Goal: Task Accomplishment & Management: Use online tool/utility

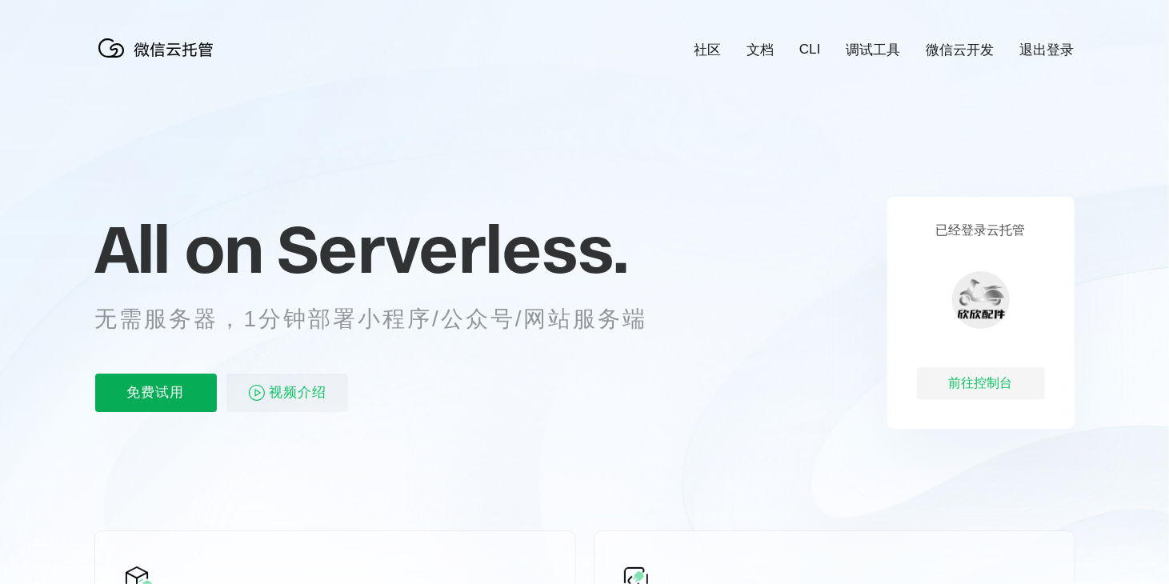
scroll to position [0, 2844]
click at [164, 400] on p "免费试用" at bounding box center [156, 393] width 122 height 38
click at [970, 239] on p "已经登录云托管" at bounding box center [981, 230] width 90 height 17
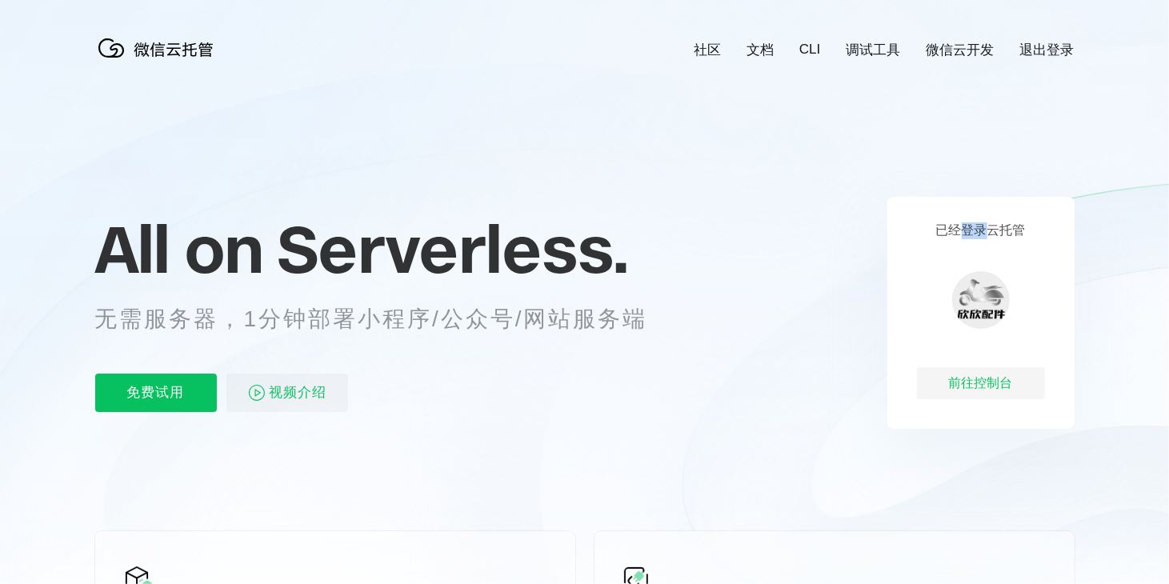
click at [970, 239] on p "已经登录云托管" at bounding box center [981, 230] width 90 height 17
click at [961, 206] on div "已经登录云托管 前往控制台" at bounding box center [980, 313] width 187 height 232
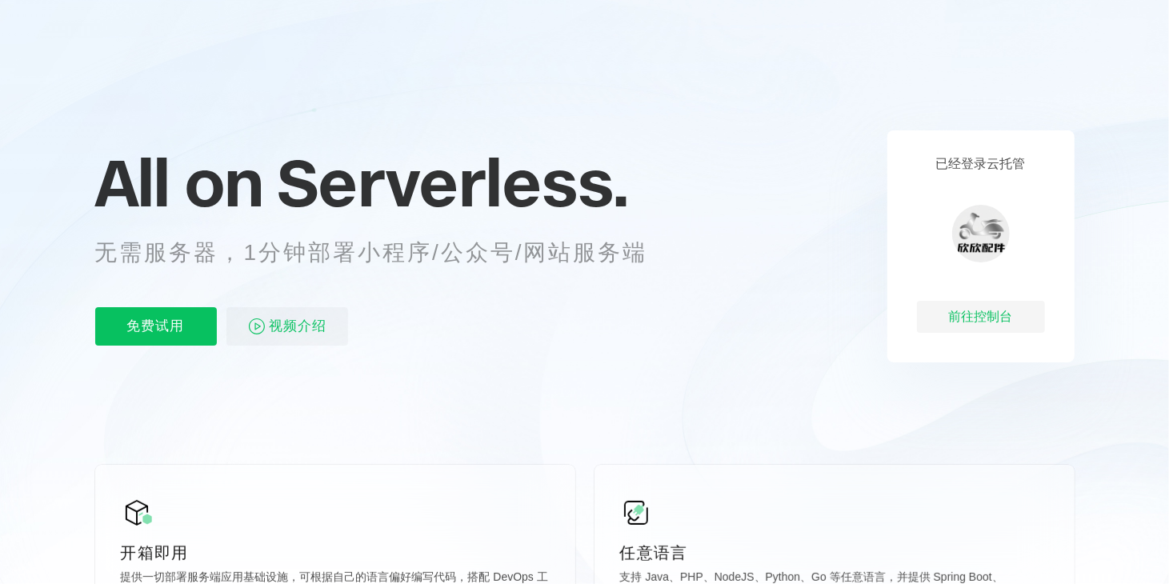
scroll to position [0, 0]
